Goal: Check status

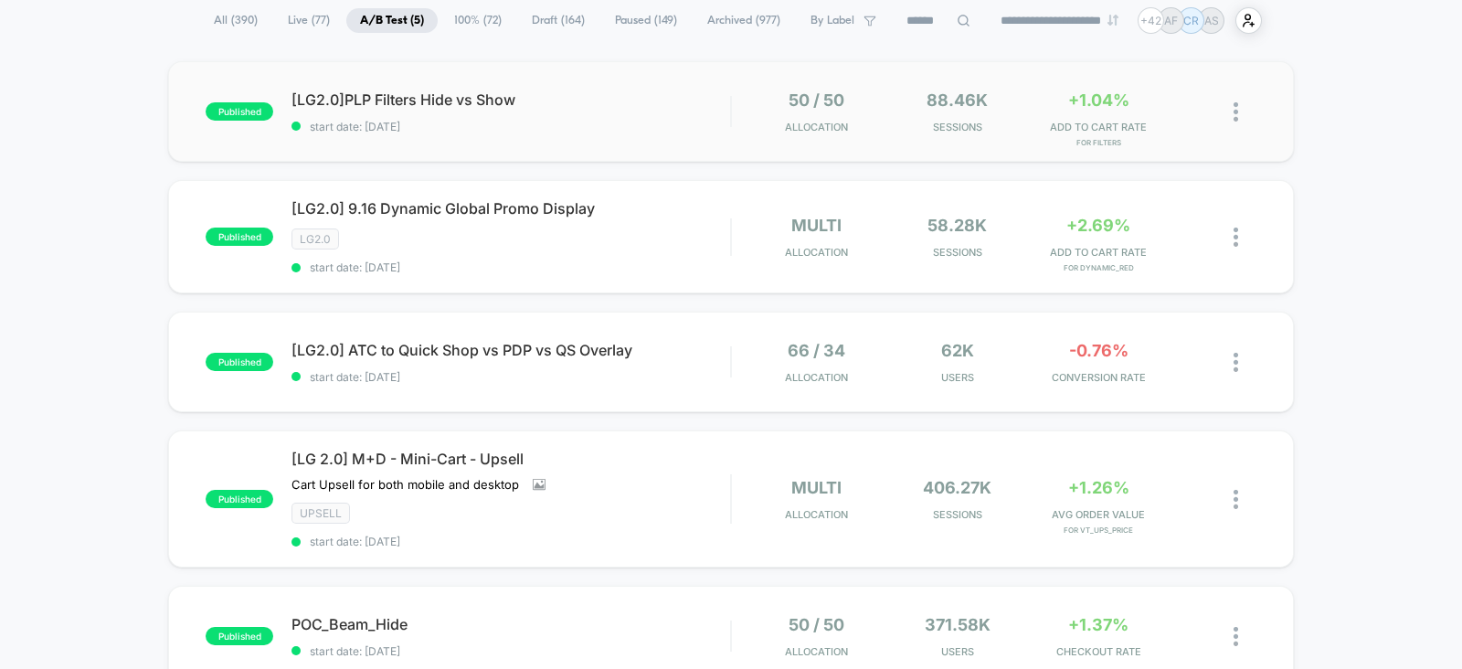
scroll to position [166, 0]
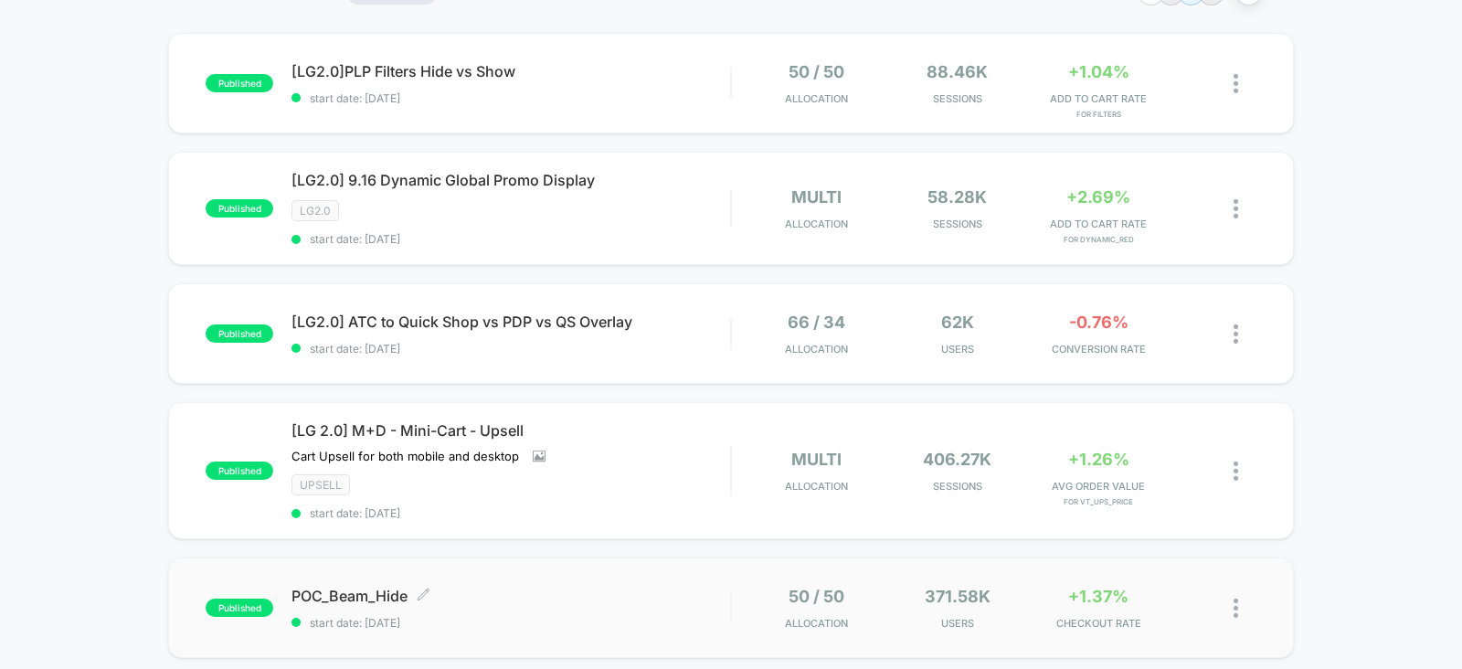
click at [654, 598] on span "POC_Beam_Hide Click to edit experience details" at bounding box center [510, 596] width 439 height 18
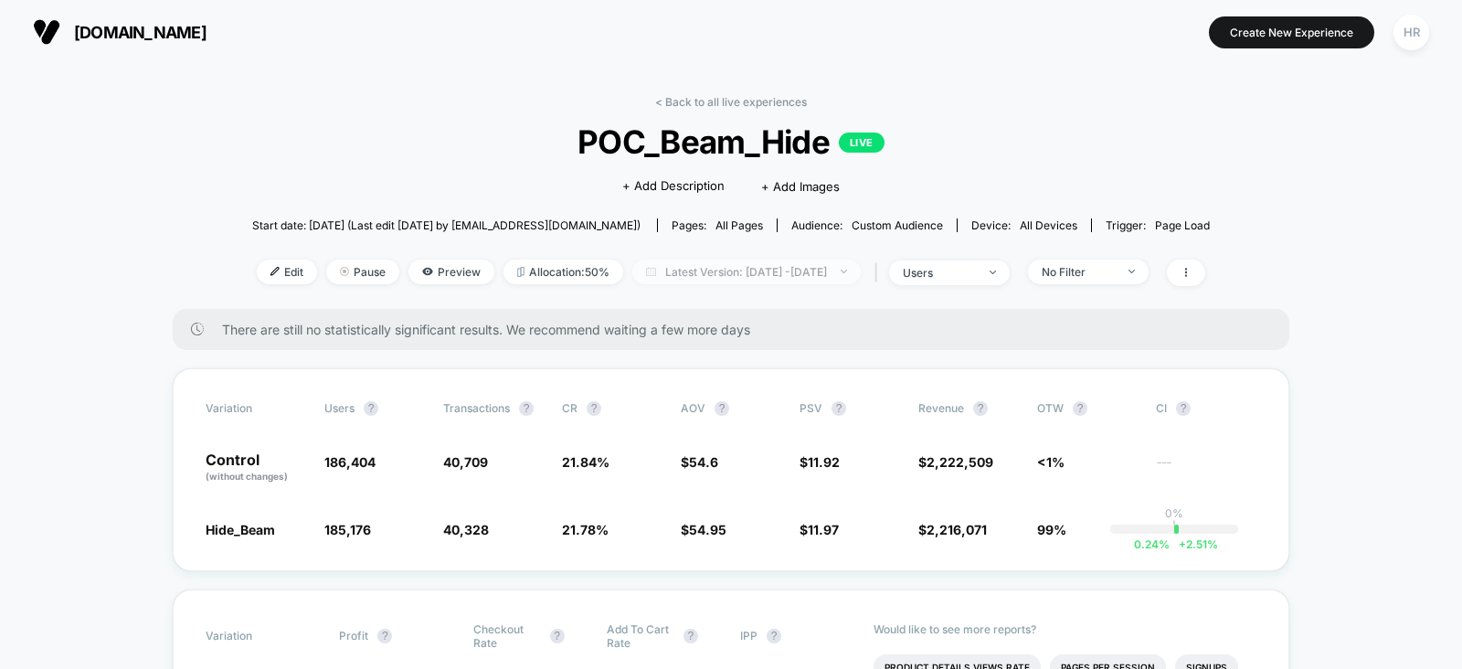
click at [758, 268] on span "Latest Version: Sep 8, 2025 - Sep 17, 2025" at bounding box center [746, 271] width 228 height 25
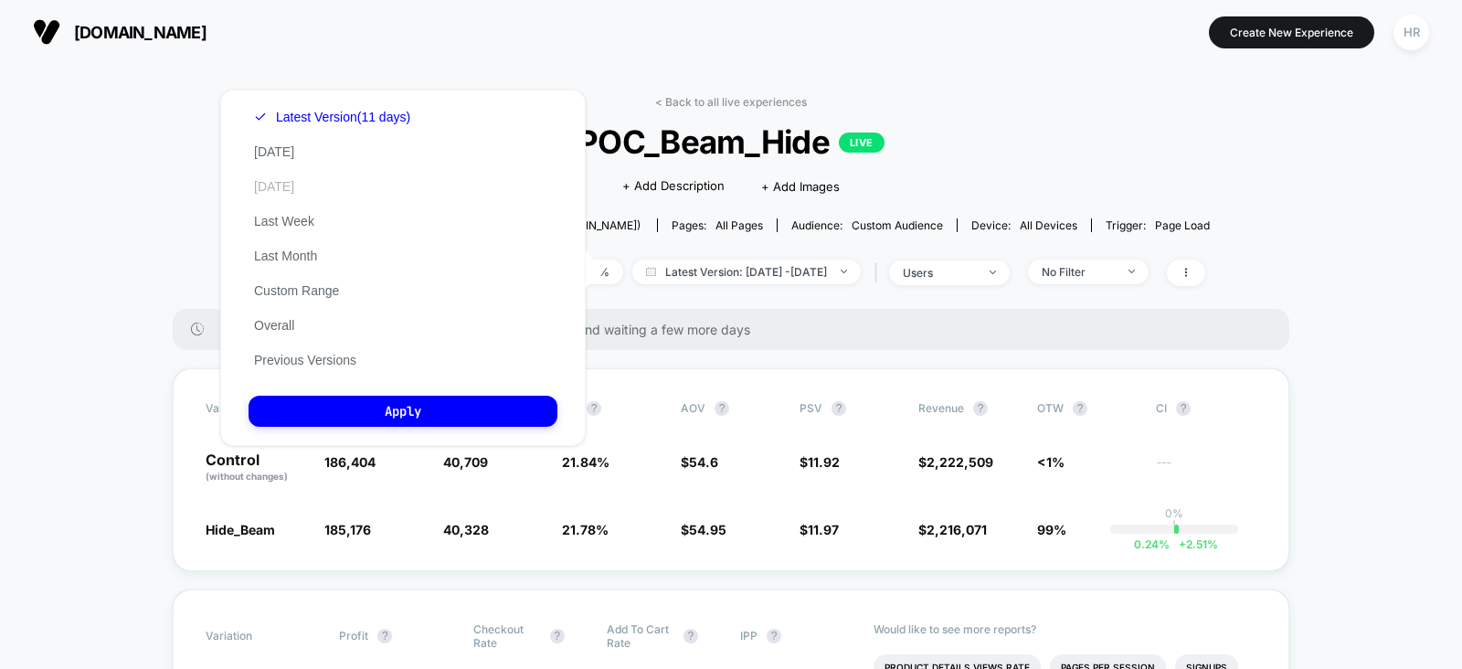
click at [292, 185] on button "Yesterday" at bounding box center [274, 186] width 51 height 16
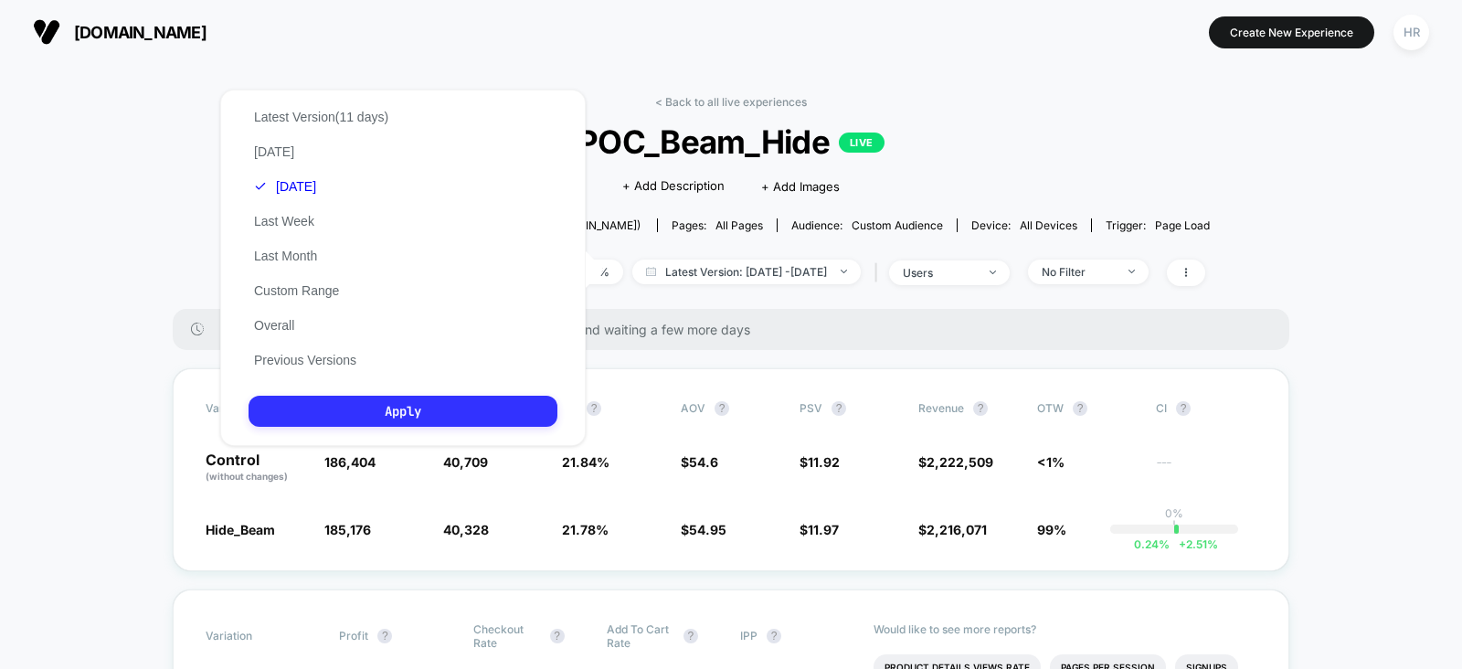
click at [386, 408] on button "Apply" at bounding box center [403, 411] width 309 height 31
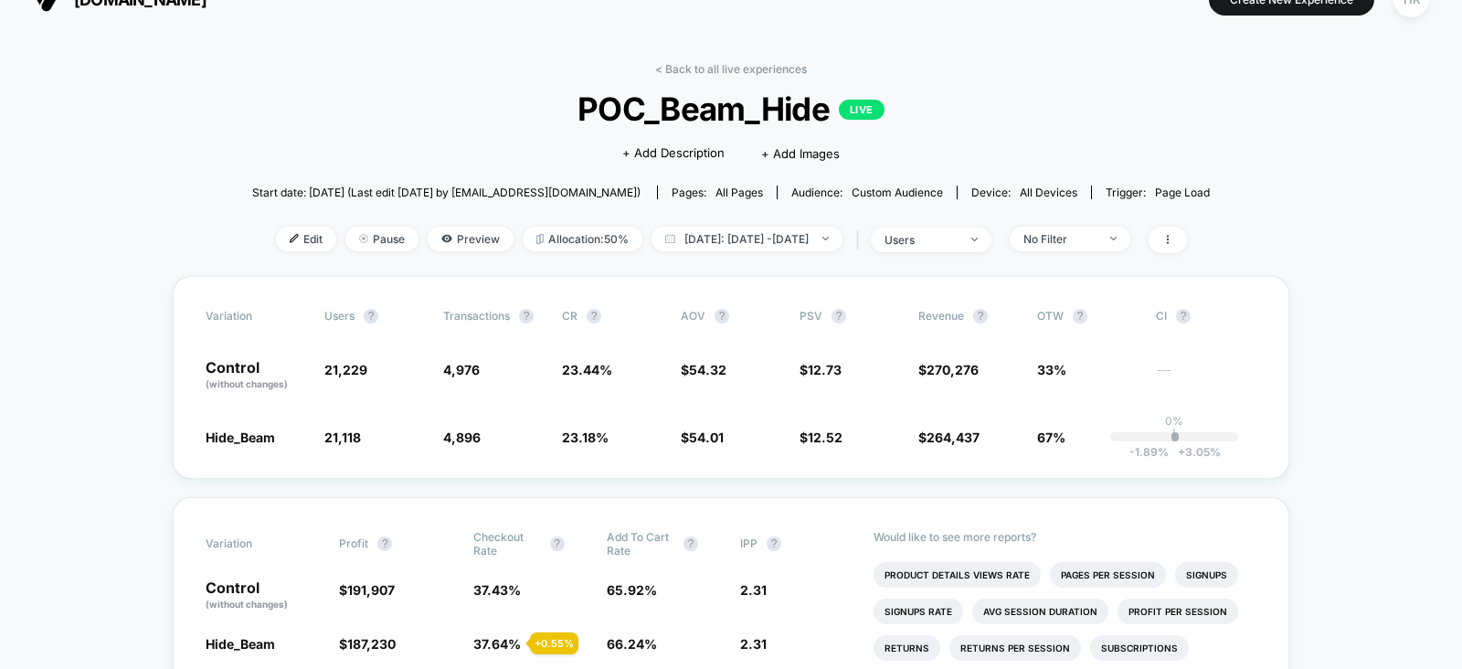
scroll to position [32, 0]
click at [694, 230] on span "Yesterday: Sep 16, 2025 - Sep 16, 2025" at bounding box center [746, 239] width 191 height 25
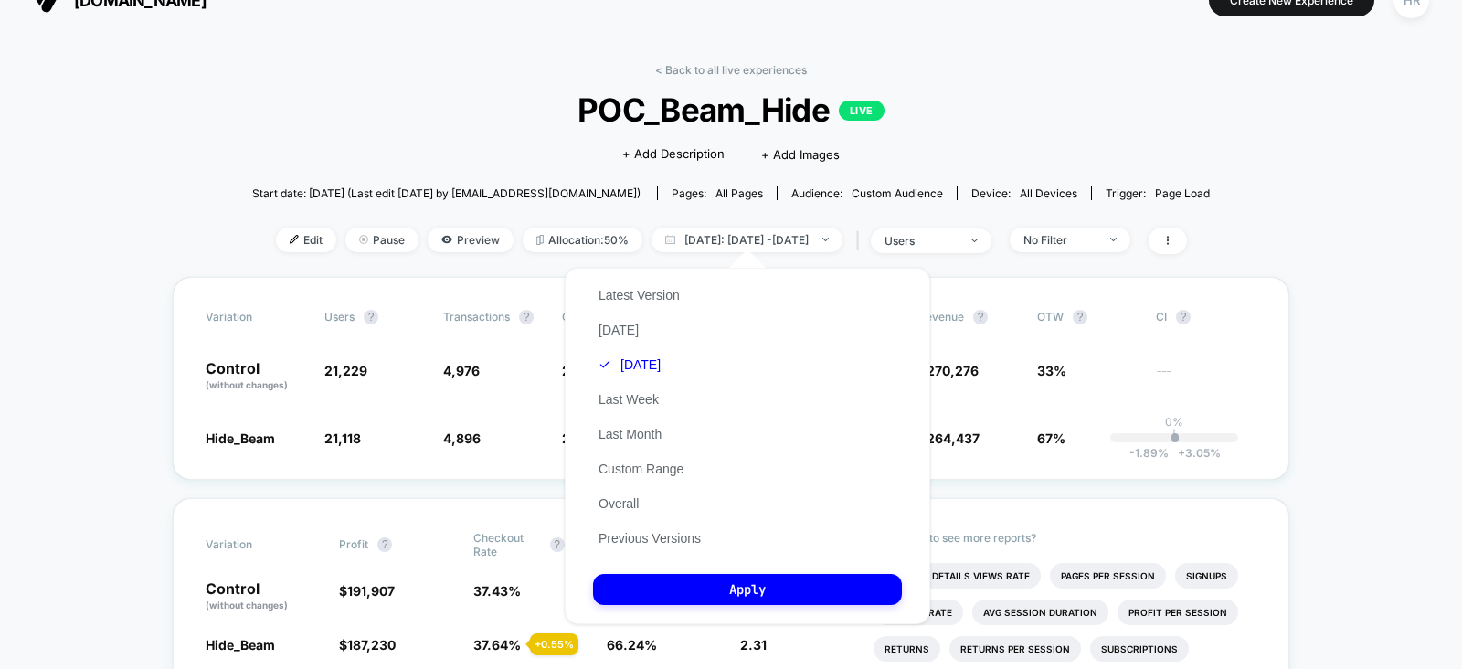
click at [722, 76] on div "< Back to all live experiences POC_Beam_Hide LIVE Click to edit experience deta…" at bounding box center [730, 170] width 957 height 214
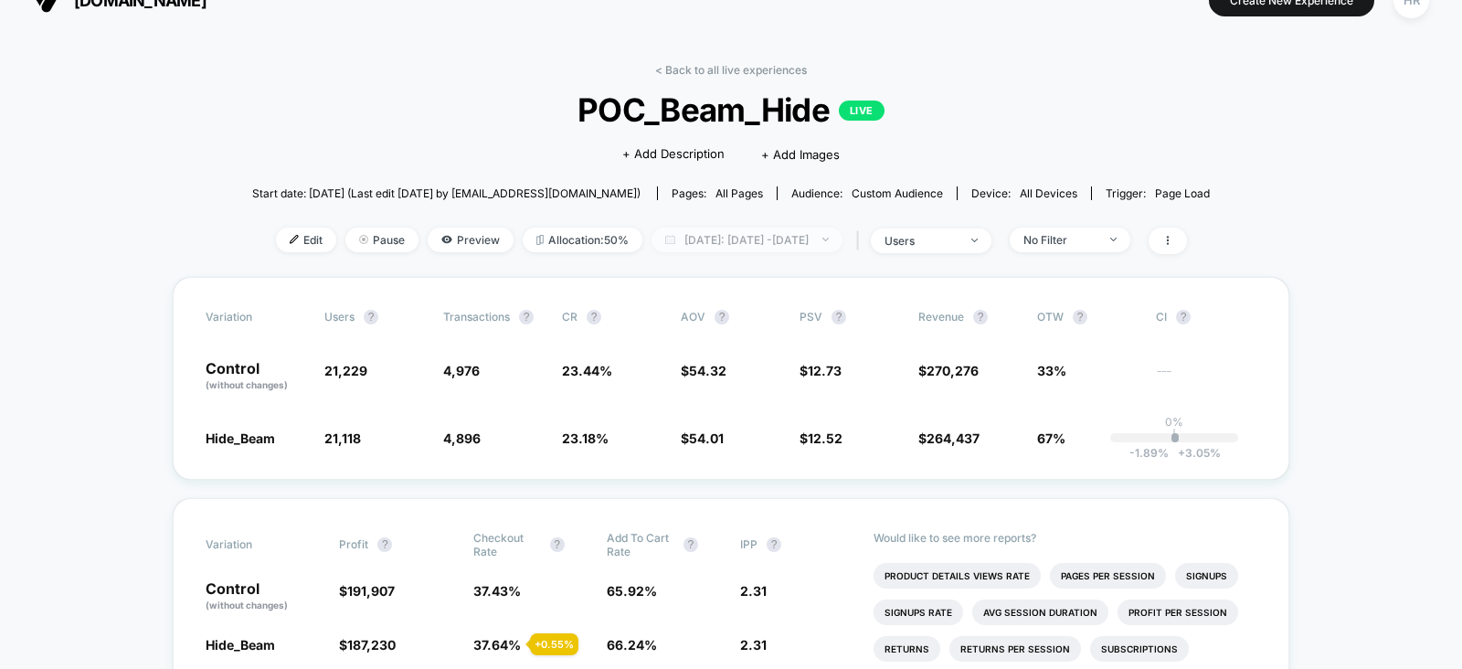
click at [741, 230] on span "Yesterday: Sep 16, 2025 - Sep 16, 2025" at bounding box center [746, 239] width 191 height 25
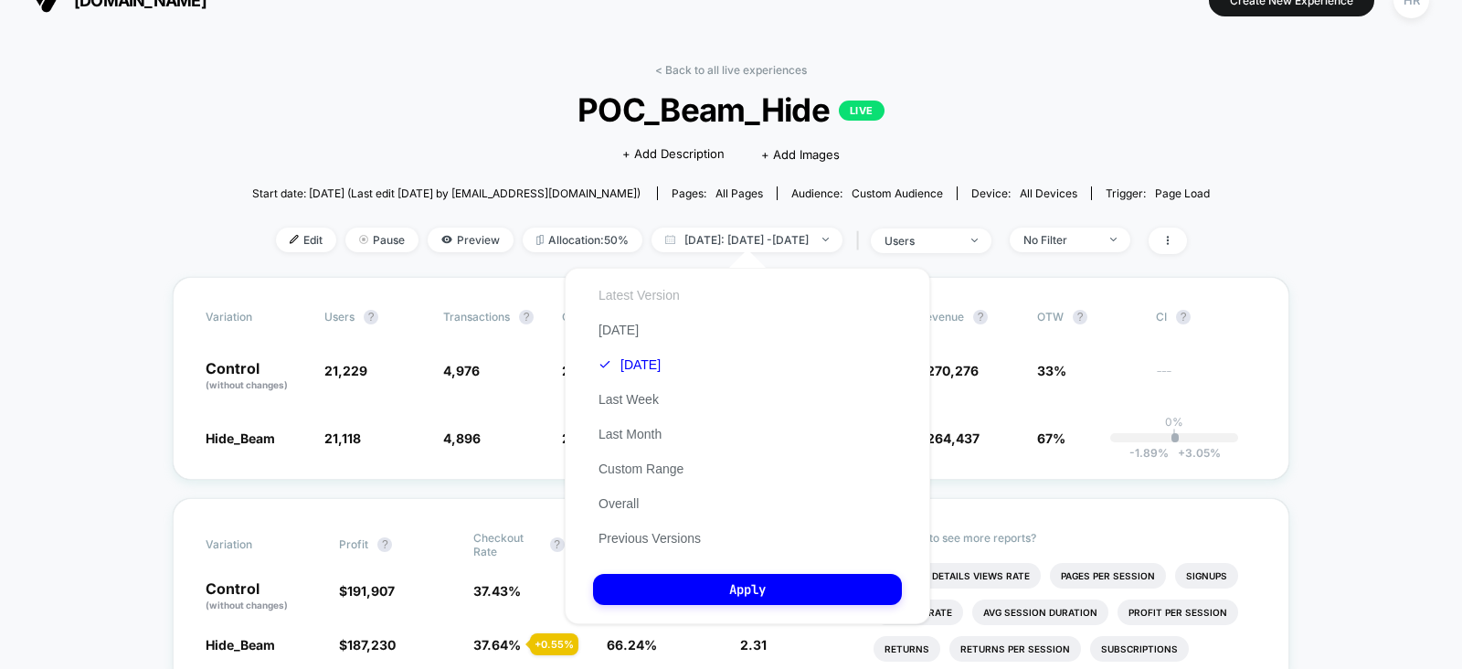
click at [660, 289] on button "Latest Version" at bounding box center [639, 295] width 92 height 16
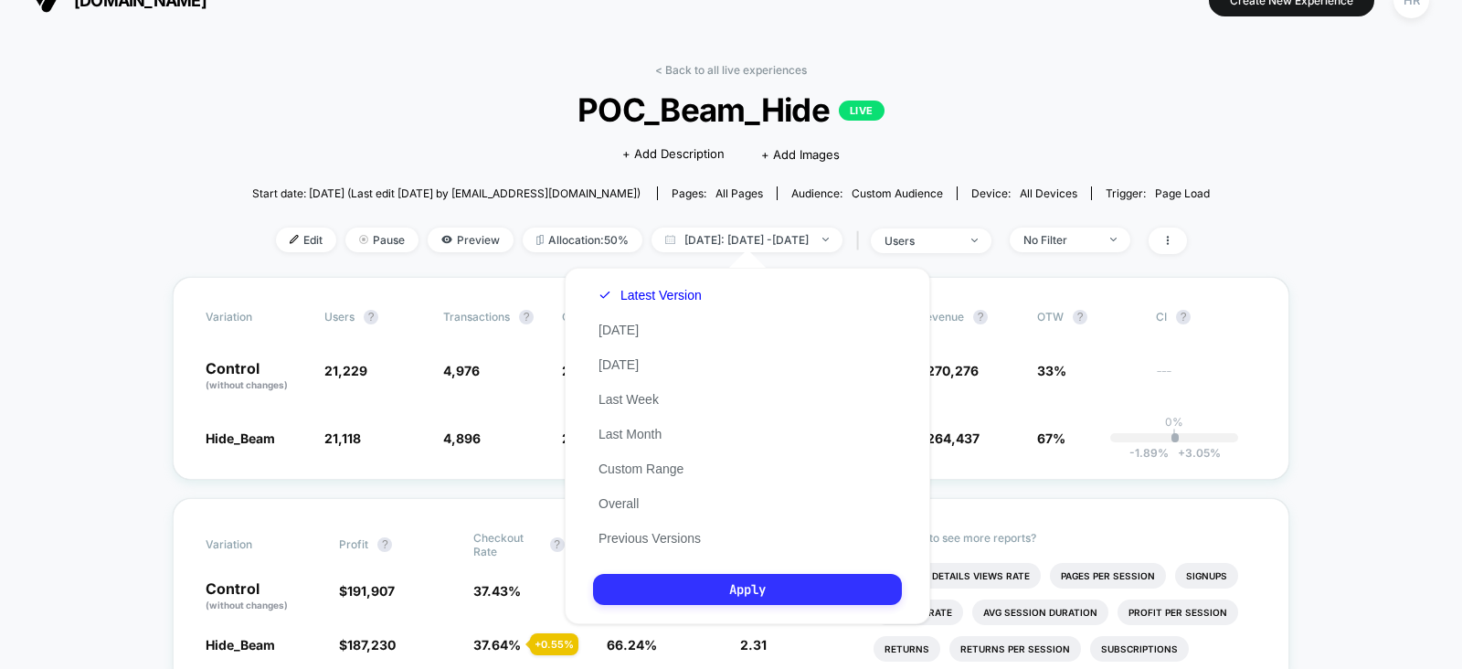
click at [718, 594] on button "Apply" at bounding box center [747, 589] width 309 height 31
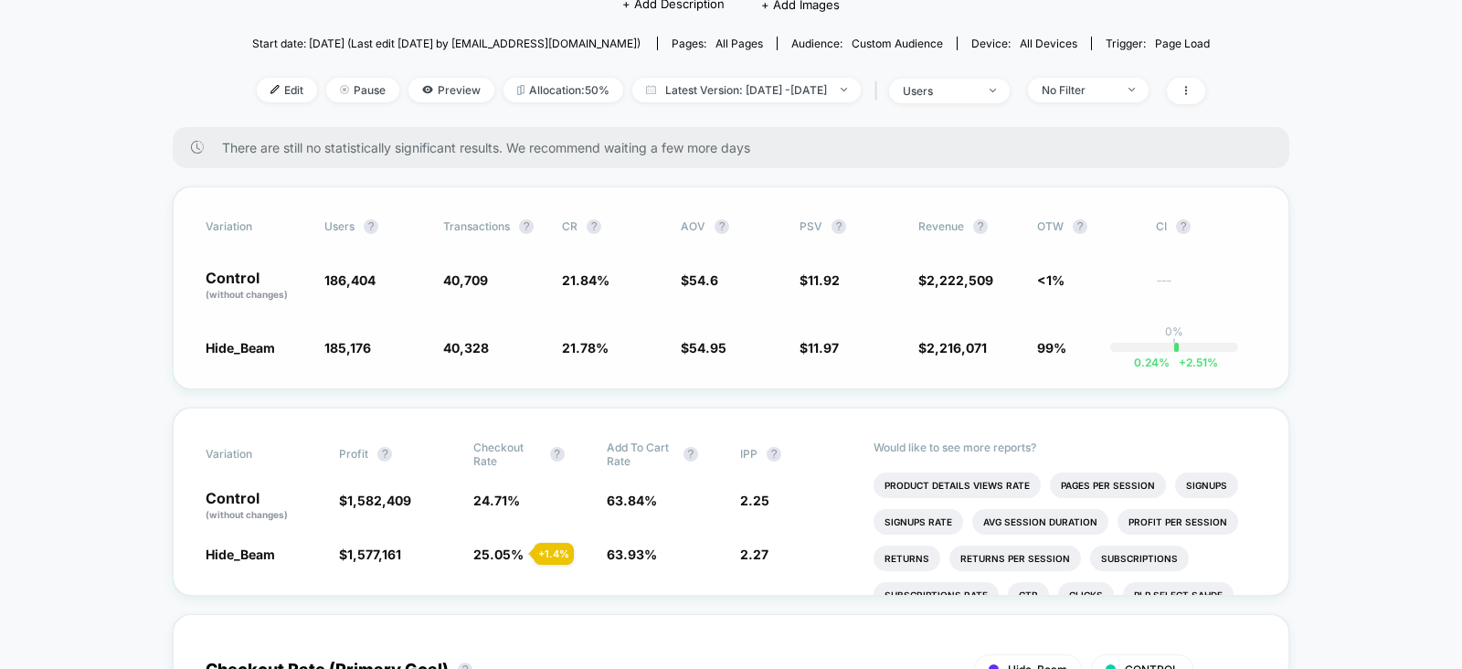
scroll to position [182, 0]
click at [785, 78] on span "Latest Version: Sep 7, 2025 - Sep 16, 2025" at bounding box center [746, 90] width 228 height 25
select select "*"
select select "****"
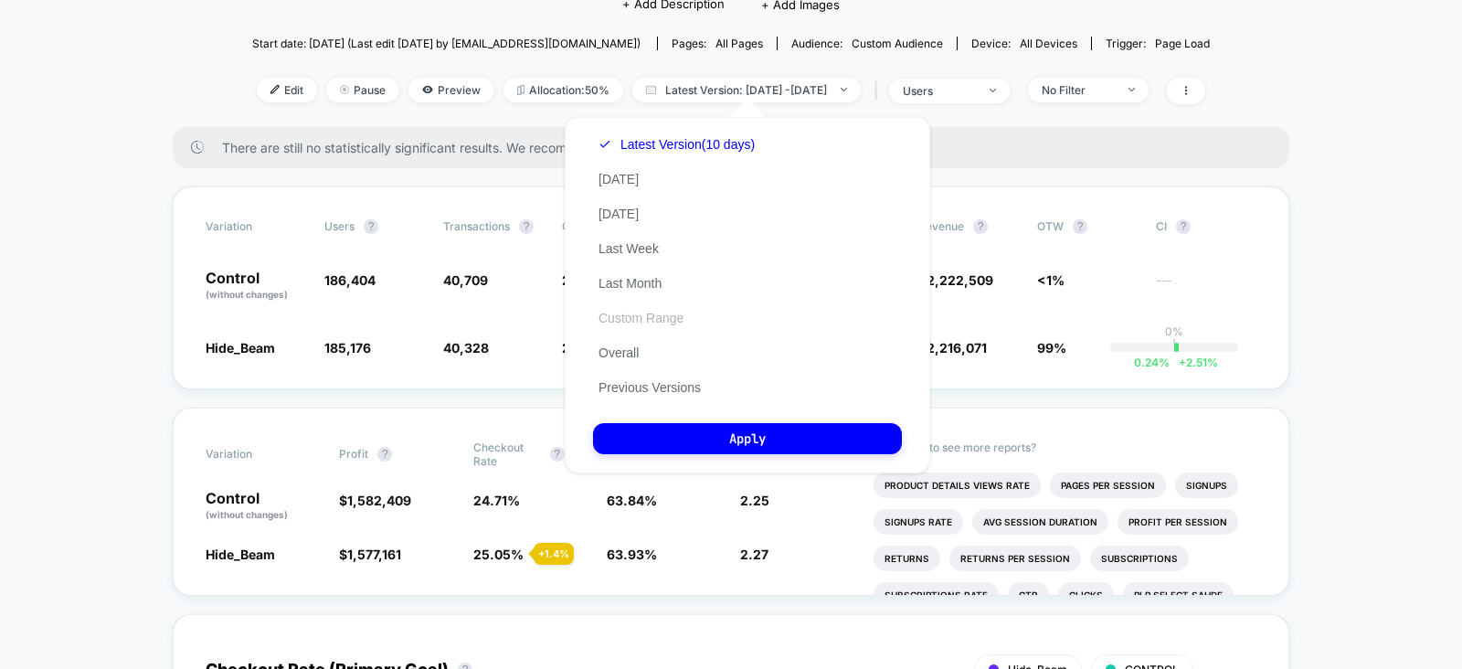
click at [662, 312] on button "Custom Range" at bounding box center [641, 318] width 96 height 16
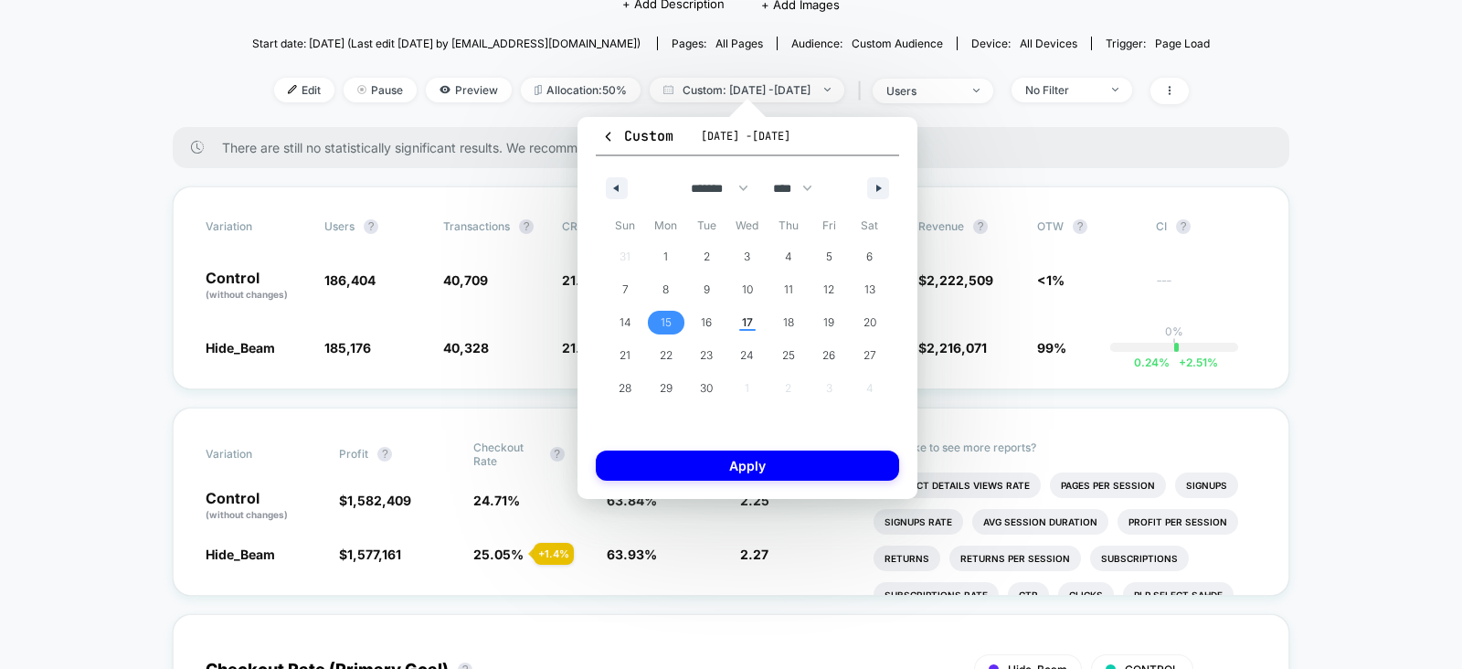
click at [662, 318] on span "15" at bounding box center [666, 322] width 11 height 33
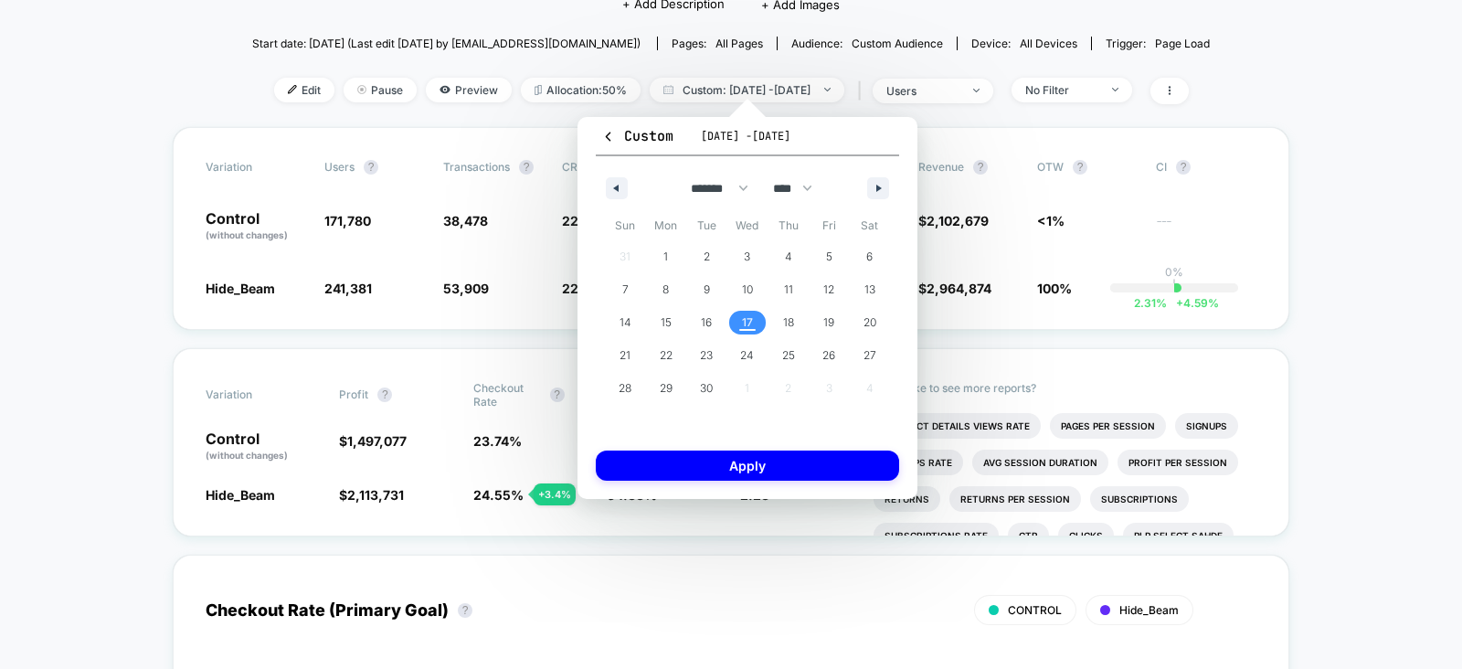
click at [742, 318] on span "17" at bounding box center [747, 322] width 11 height 33
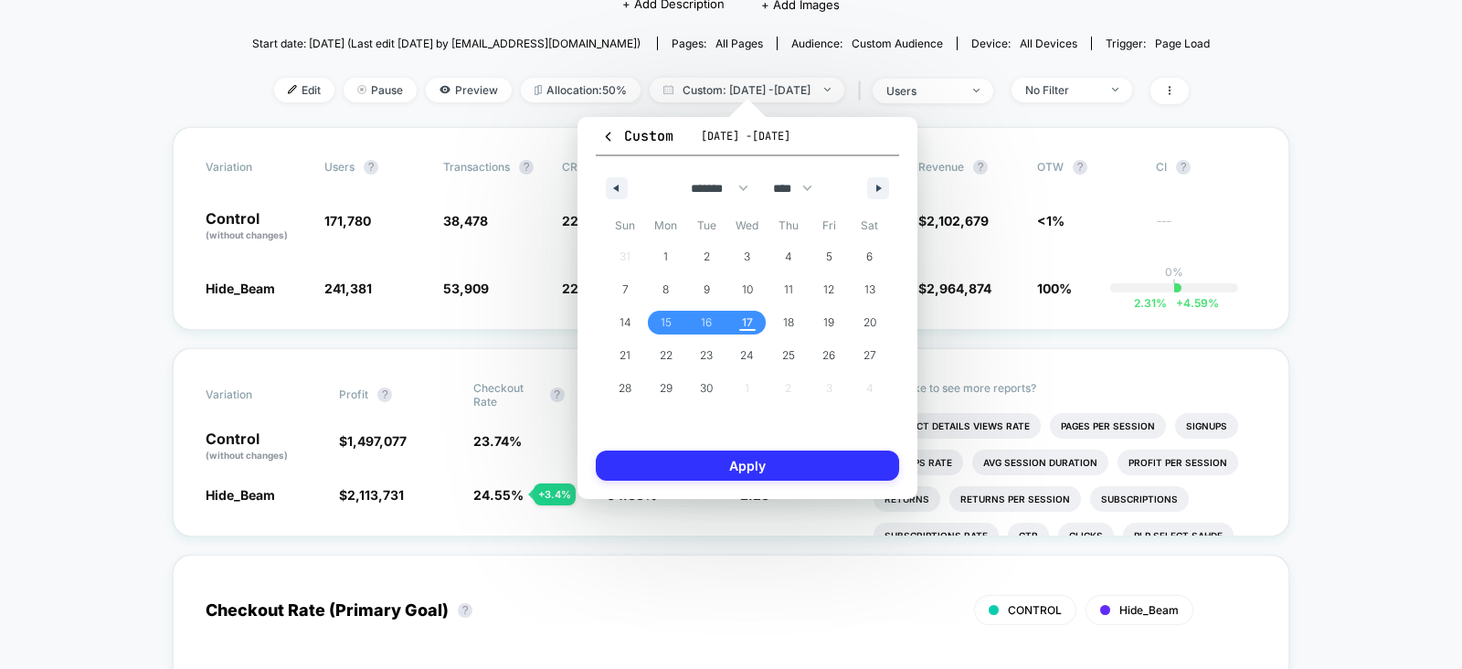
click at [750, 470] on button "Apply" at bounding box center [747, 465] width 303 height 30
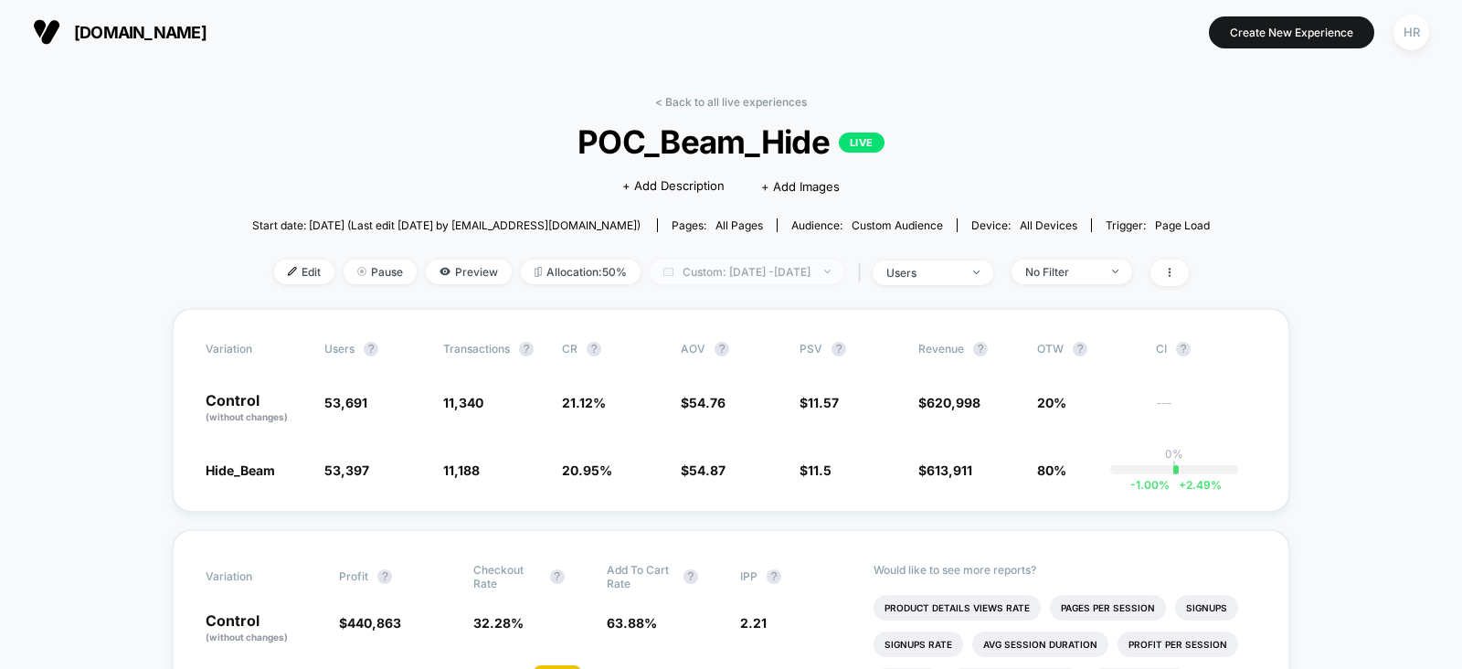
click at [714, 270] on span "Custom: Sep 15, 2025 - Sep 17, 2025" at bounding box center [747, 271] width 195 height 25
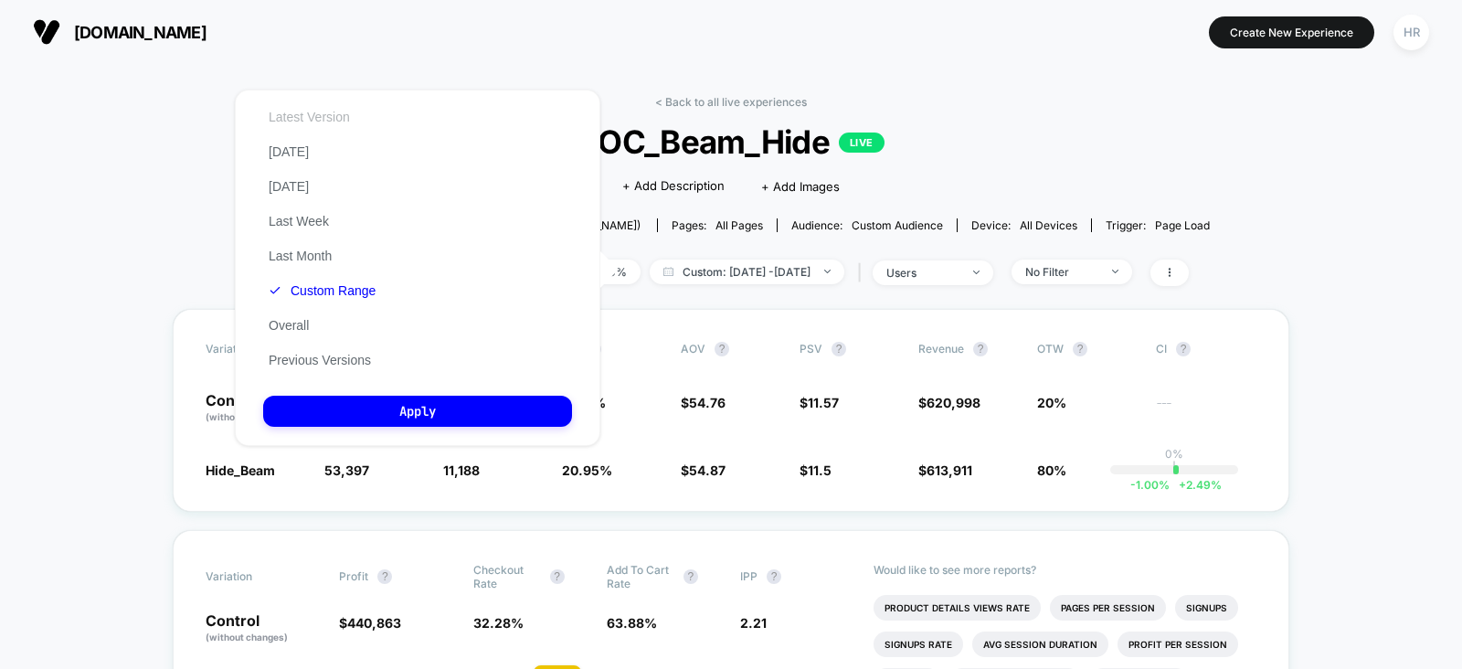
click at [333, 120] on button "Latest Version" at bounding box center [309, 117] width 92 height 16
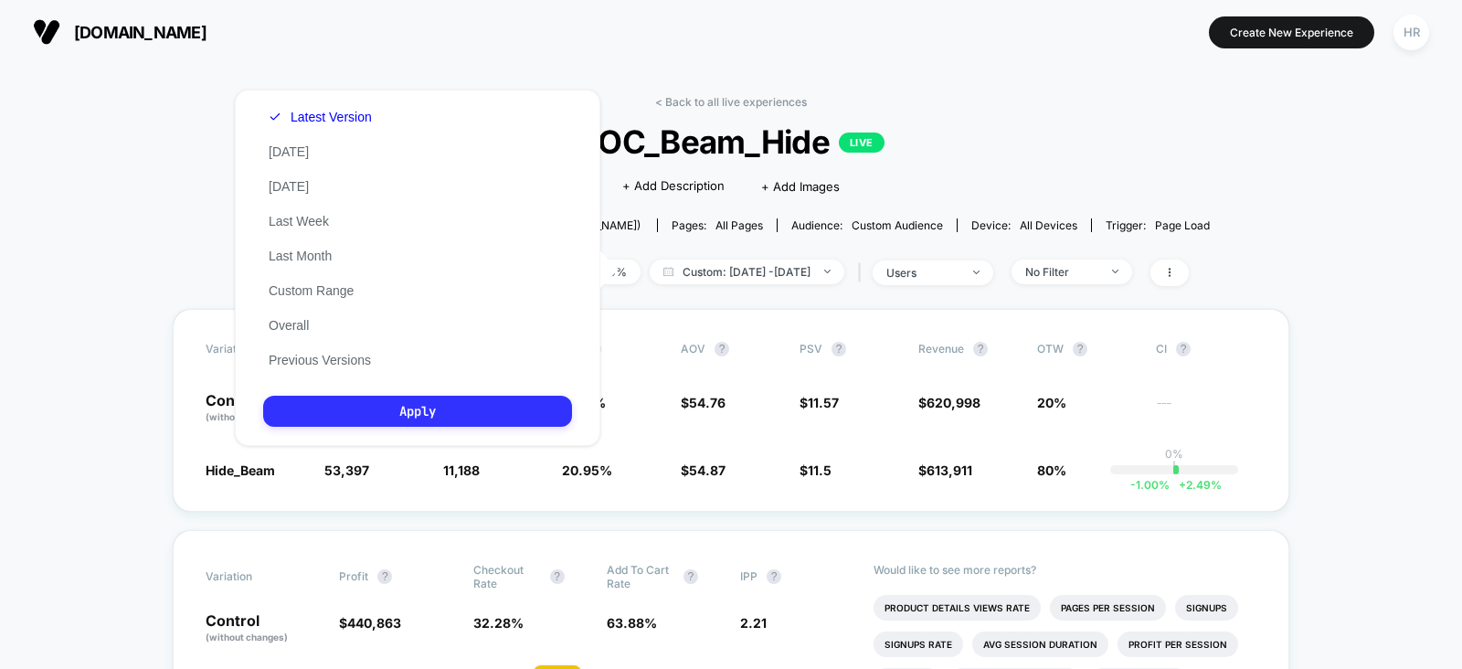
click at [475, 422] on button "Apply" at bounding box center [417, 411] width 309 height 31
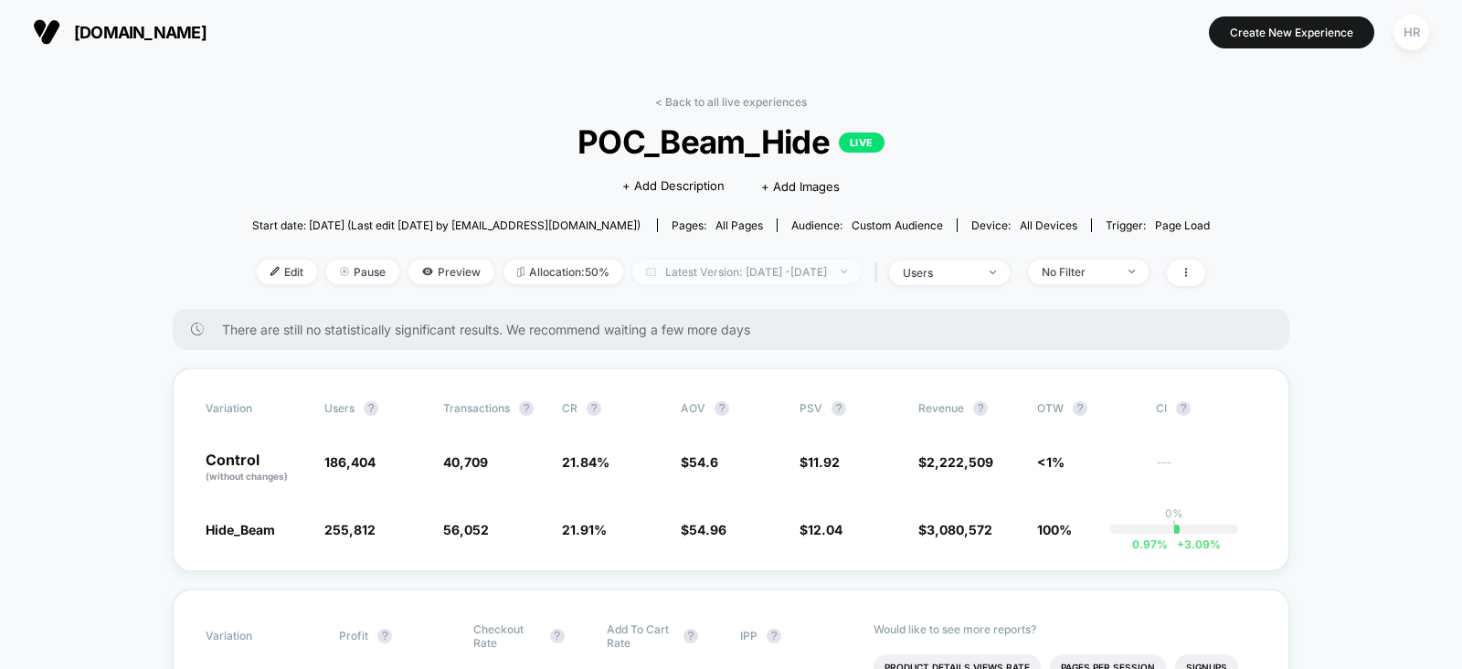
click at [726, 280] on span "Latest Version: Sep 7, 2025 - Sep 17, 2025" at bounding box center [746, 271] width 228 height 25
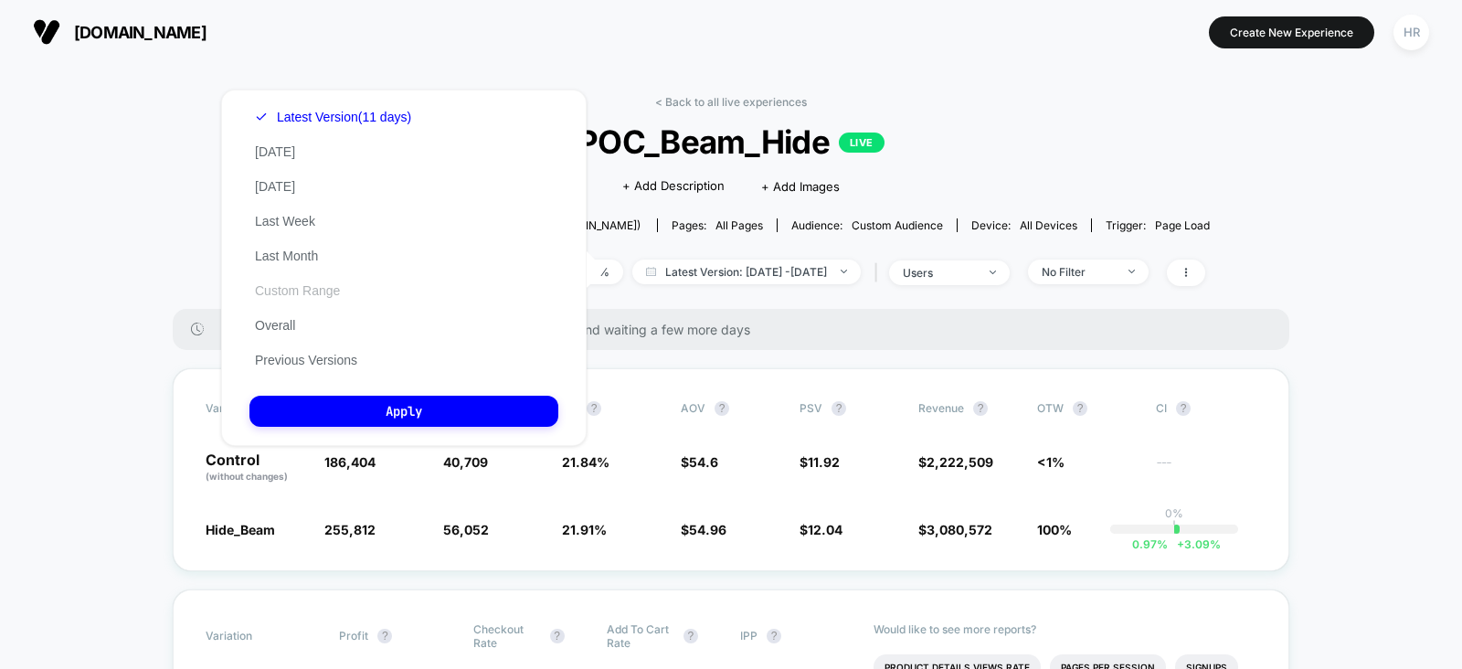
click at [313, 292] on button "Custom Range" at bounding box center [297, 290] width 96 height 16
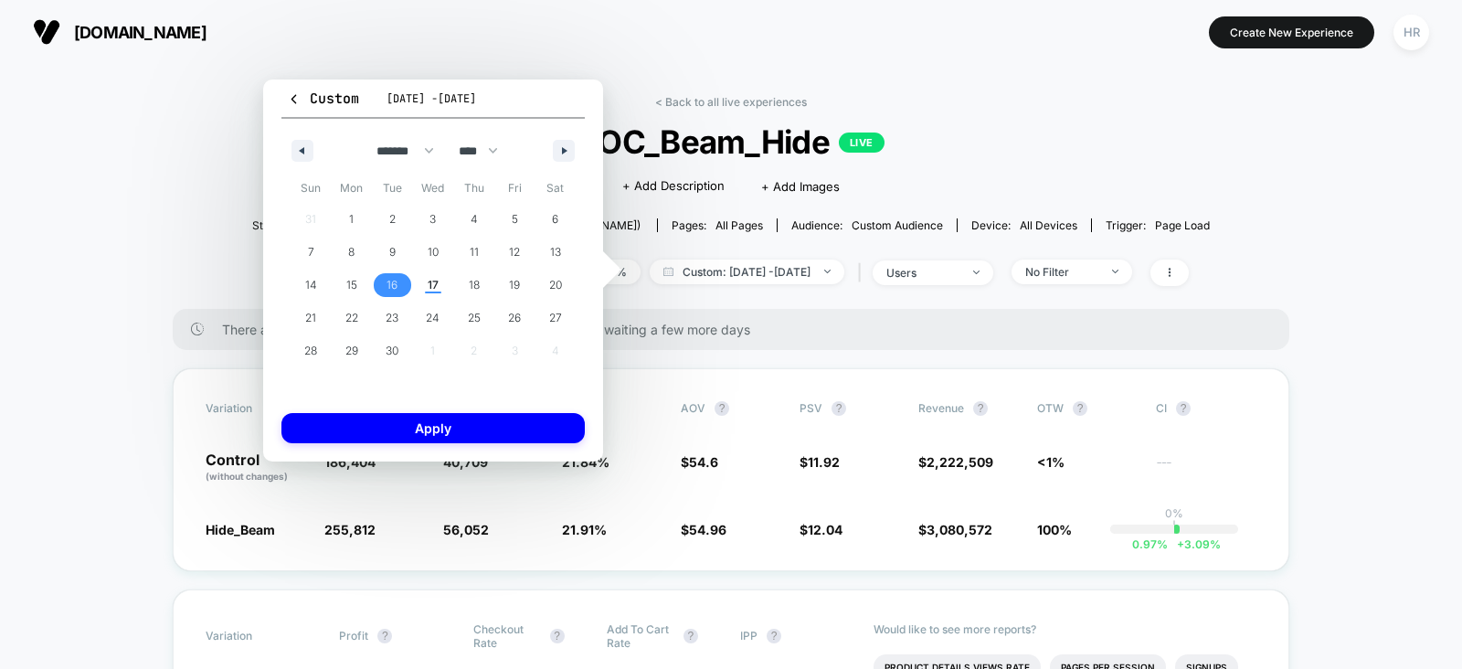
click at [384, 280] on span "16" at bounding box center [392, 285] width 41 height 24
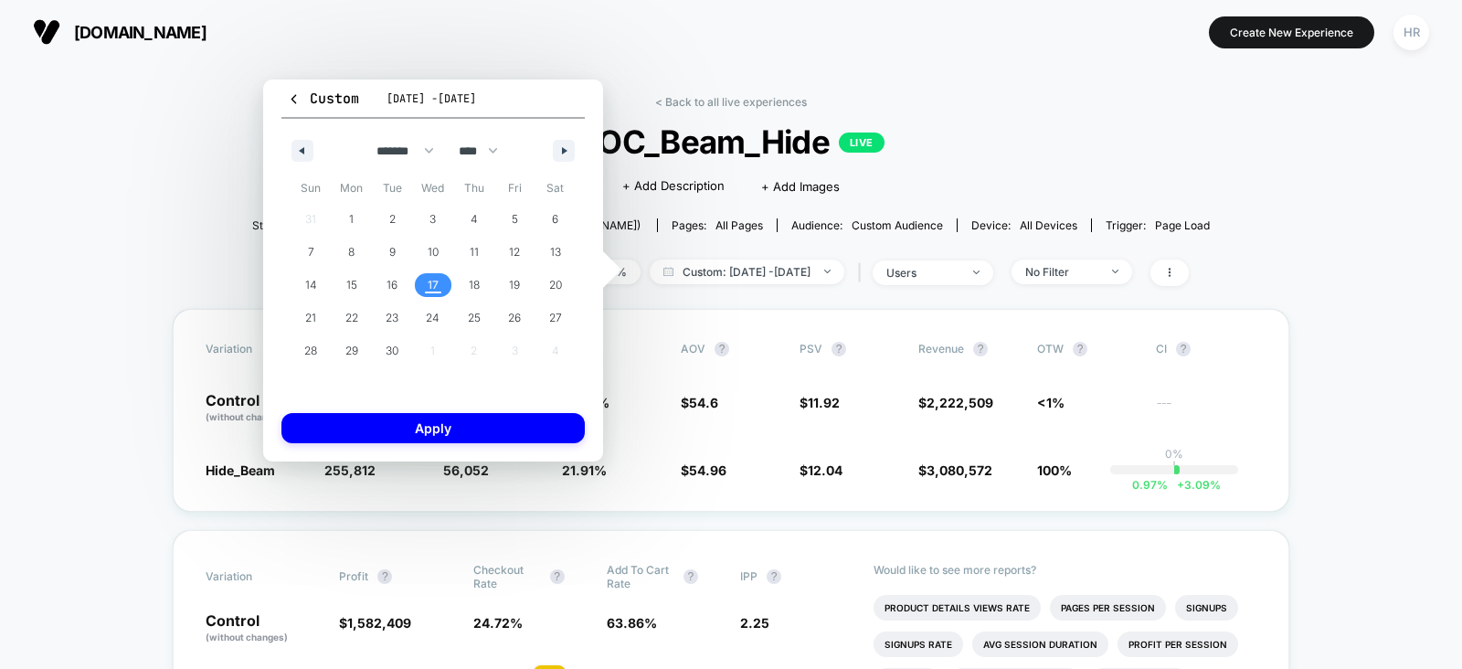
click at [430, 278] on span "17" at bounding box center [433, 285] width 11 height 33
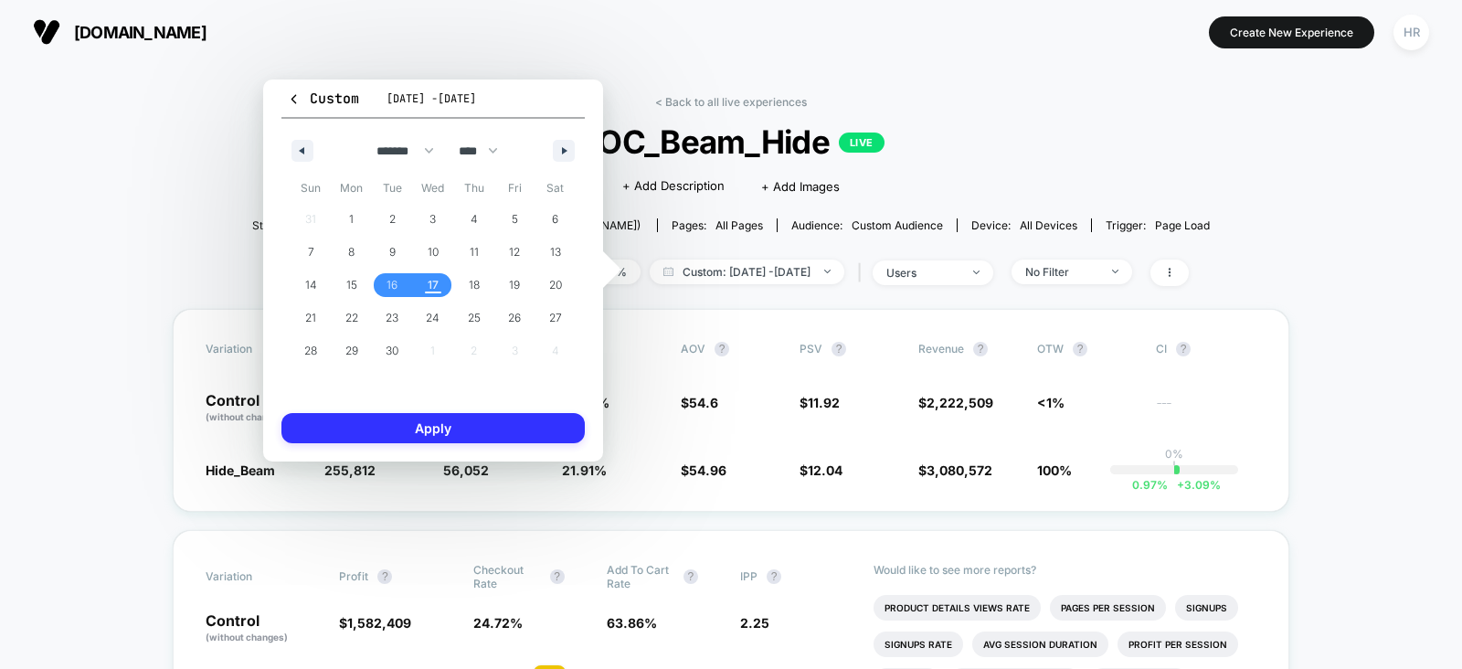
click at [437, 427] on button "Apply" at bounding box center [432, 428] width 303 height 30
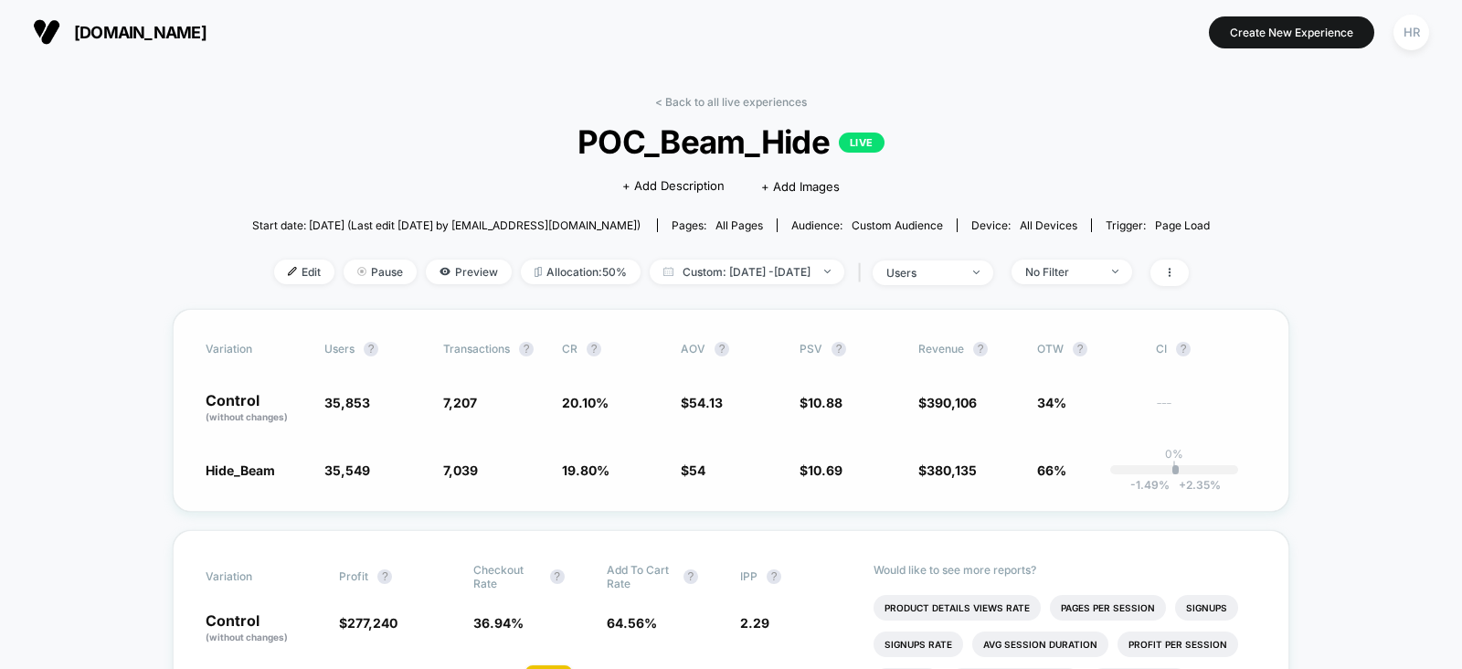
scroll to position [1, 0]
click at [959, 267] on div "users" at bounding box center [922, 272] width 73 height 14
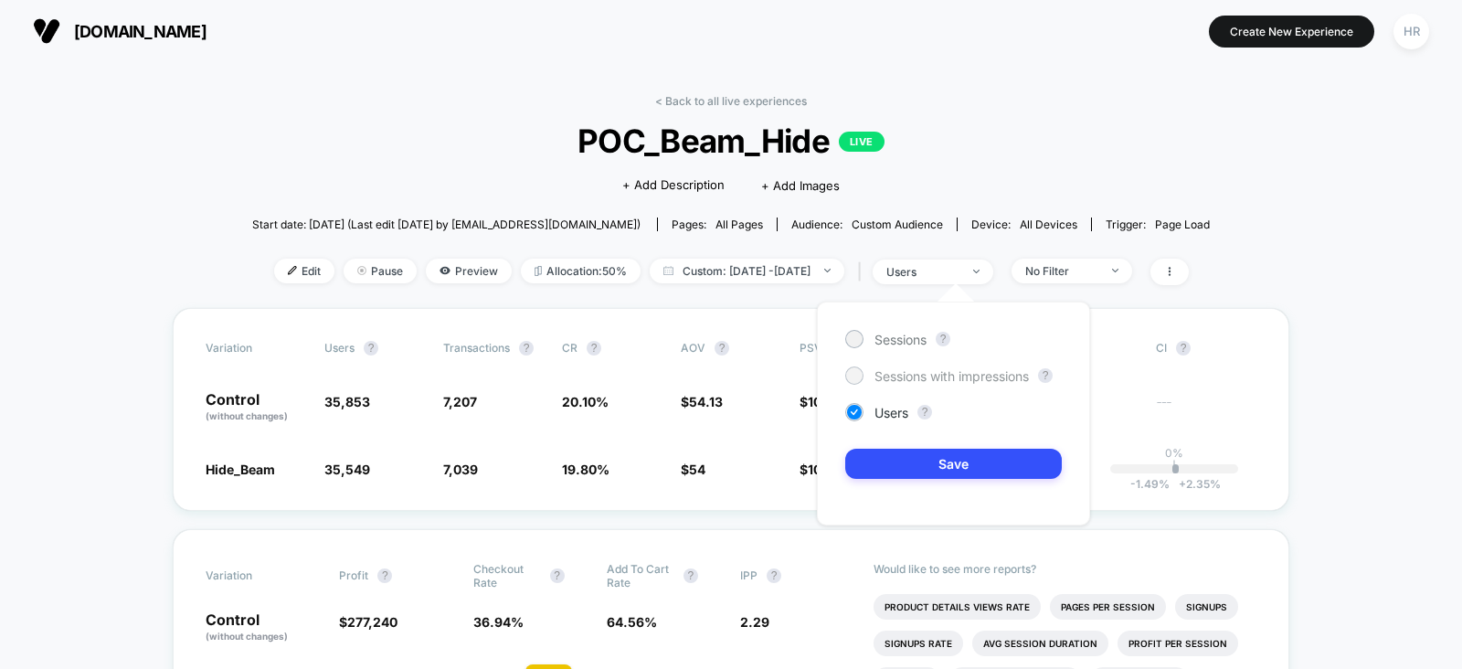
click at [921, 380] on span "Sessions with impressions" at bounding box center [951, 376] width 154 height 16
click at [923, 470] on button "Save" at bounding box center [953, 464] width 217 height 30
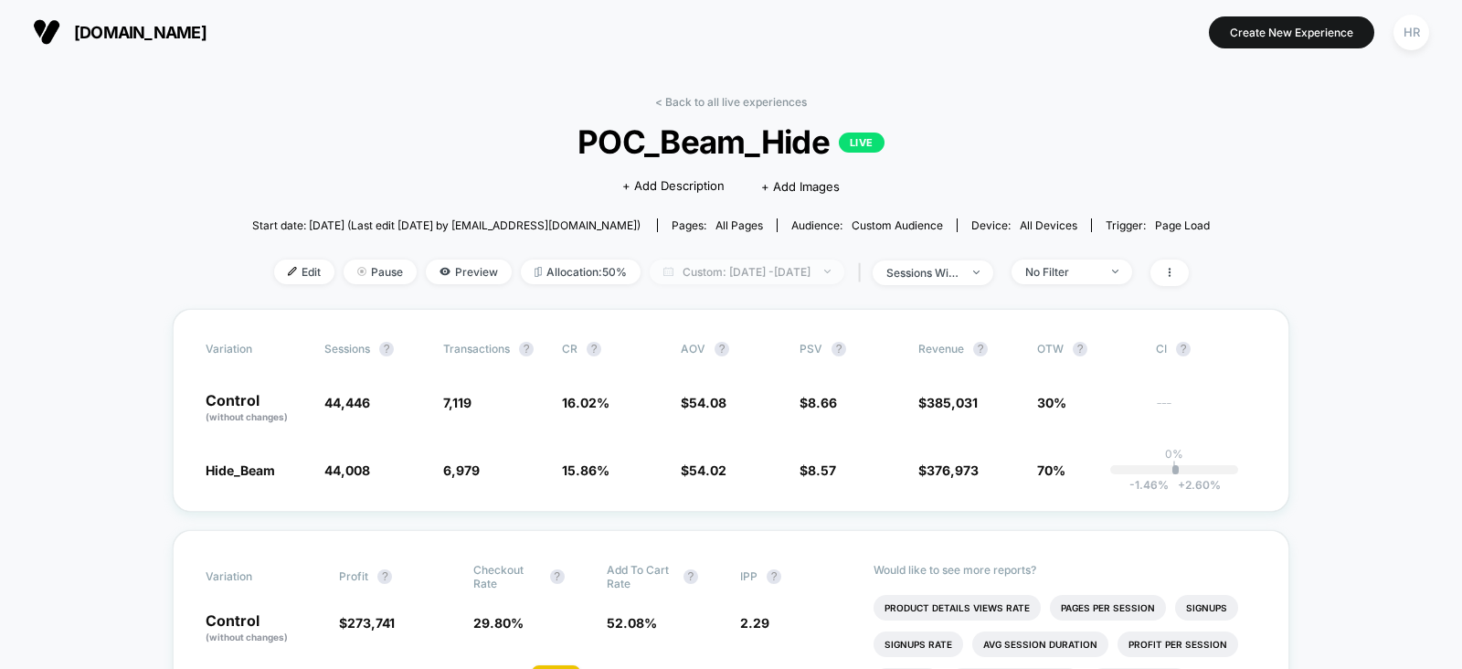
click at [774, 272] on span "Custom: Sep 16, 2025 - Sep 17, 2025" at bounding box center [747, 271] width 195 height 25
select select "*"
select select "****"
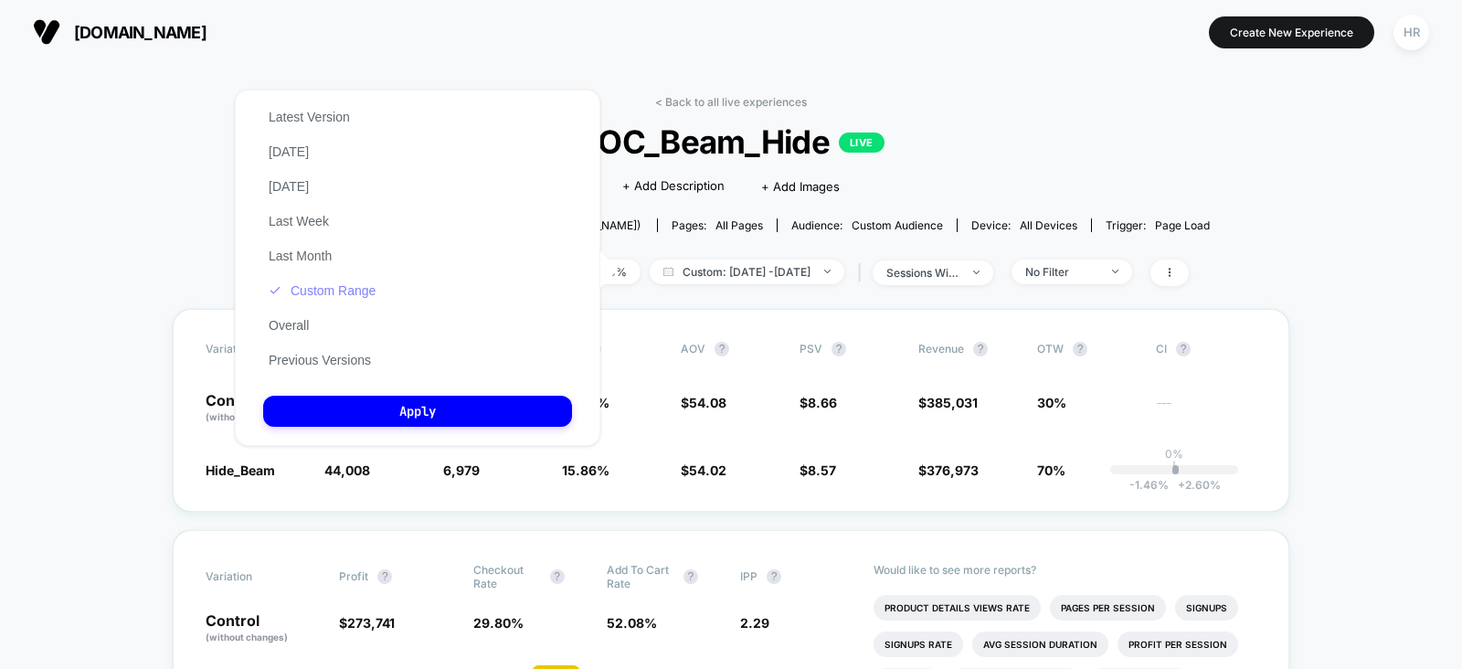
click at [361, 293] on button "Custom Range" at bounding box center [322, 290] width 118 height 16
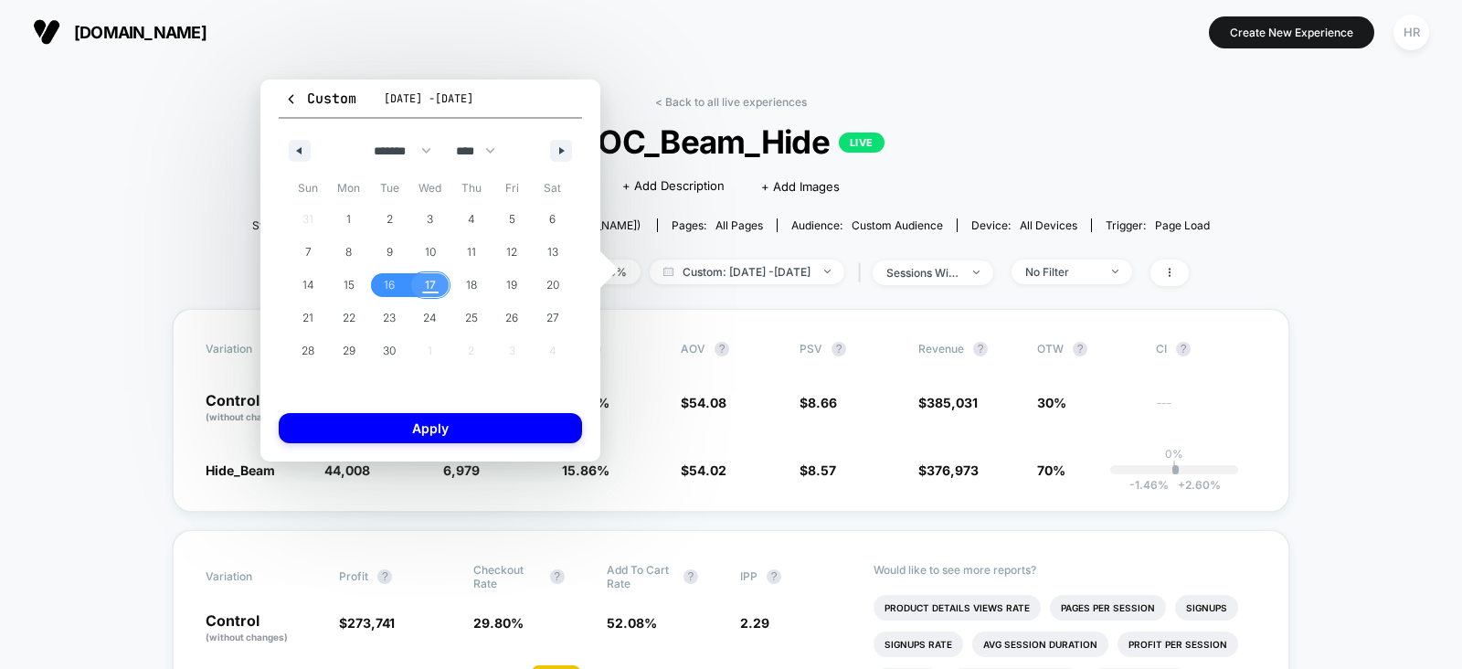
click at [444, 276] on span "17" at bounding box center [430, 285] width 41 height 24
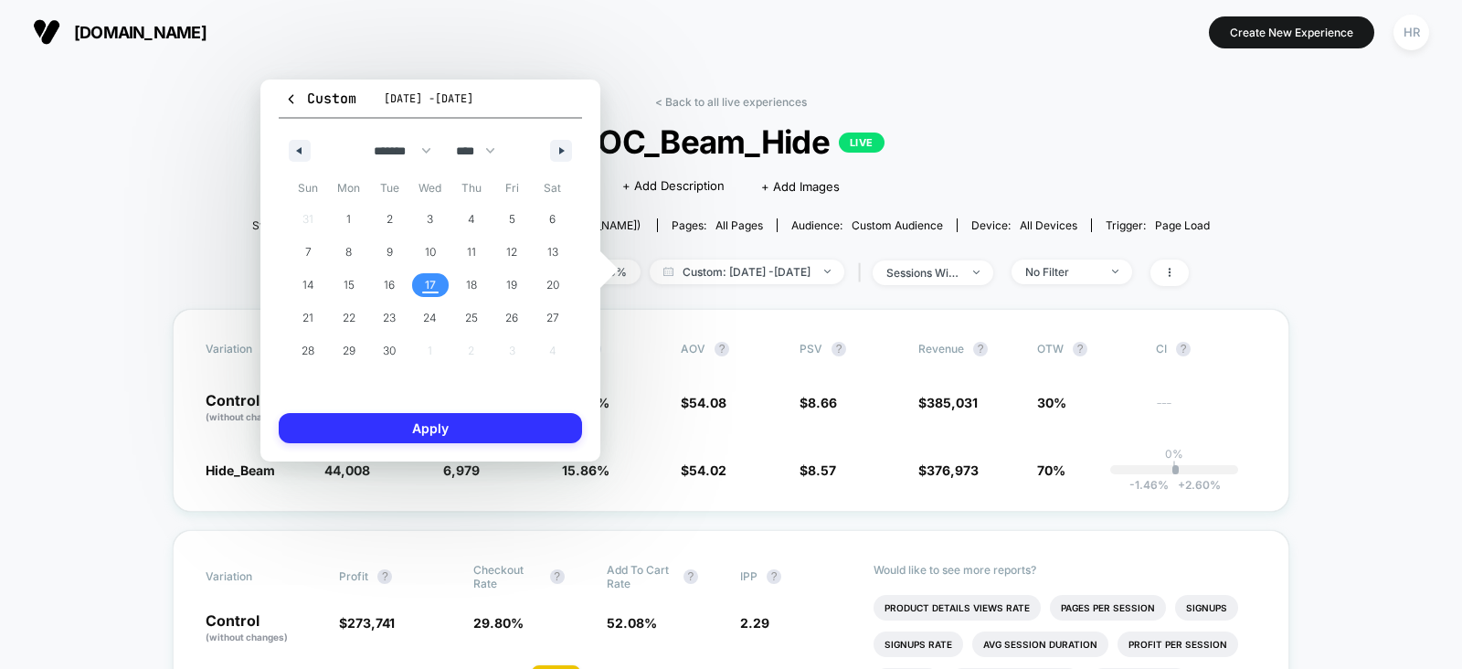
click at [431, 425] on button "Apply" at bounding box center [430, 428] width 303 height 30
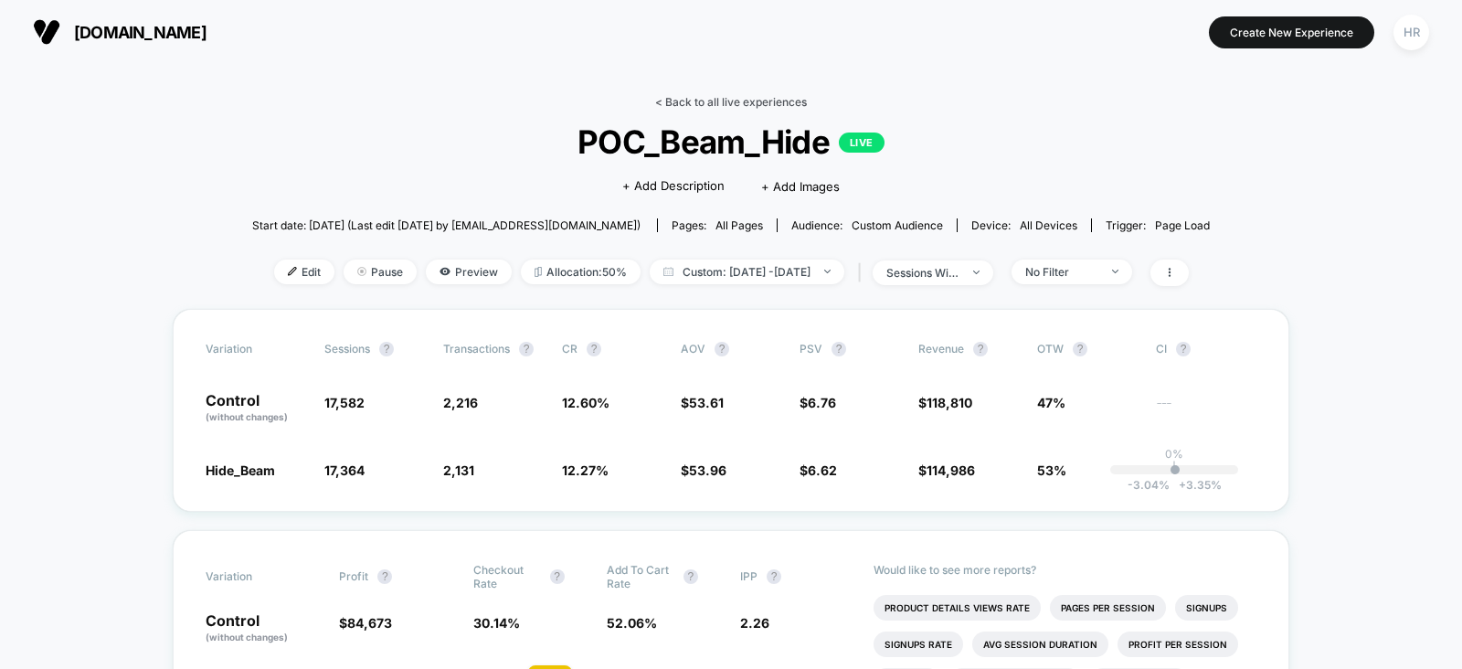
click at [733, 104] on link "< Back to all live experiences" at bounding box center [731, 102] width 152 height 14
